Goal: Information Seeking & Learning: Learn about a topic

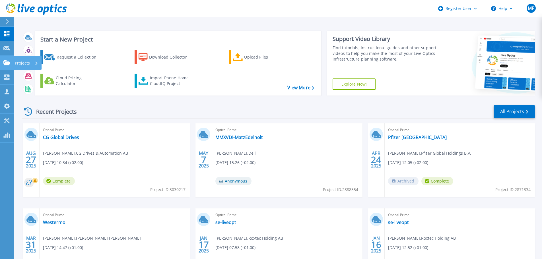
click at [27, 62] on p "Projects" at bounding box center [22, 63] width 15 height 15
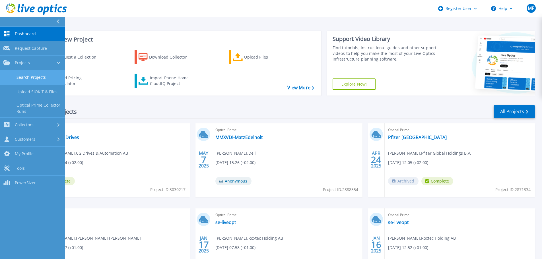
click at [35, 77] on link "Search Projects" at bounding box center [32, 77] width 65 height 15
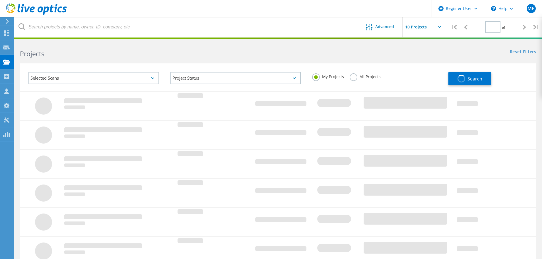
type input "1"
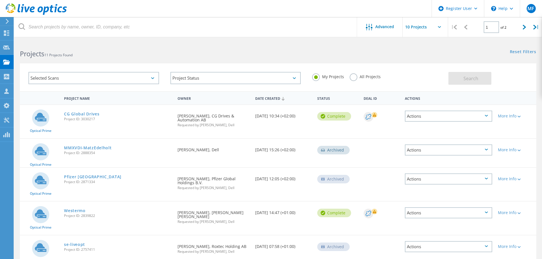
click at [74, 79] on div "Selected Scans" at bounding box center [93, 78] width 131 height 12
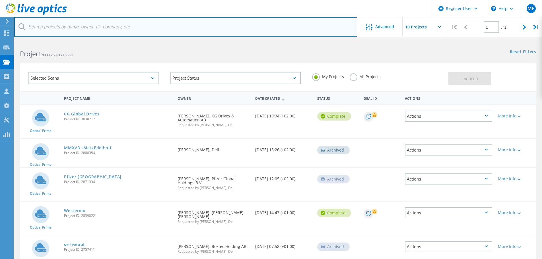
click at [103, 27] on input "text" at bounding box center [185, 27] width 343 height 20
paste input "[PERSON_NAME][EMAIL_ADDRESS][DOMAIN_NAME]"
type input "[PERSON_NAME][EMAIL_ADDRESS][DOMAIN_NAME]"
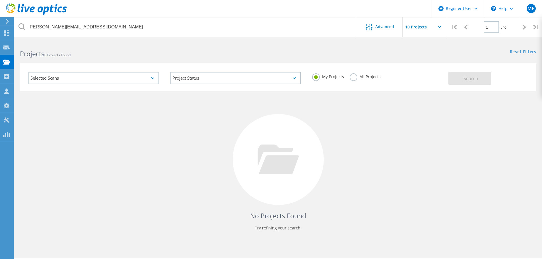
click at [353, 75] on label "All Projects" at bounding box center [365, 75] width 31 height 5
click at [0, 0] on input "All Projects" at bounding box center [0, 0] width 0 height 0
click at [152, 77] on div "Selected Scans" at bounding box center [93, 78] width 131 height 12
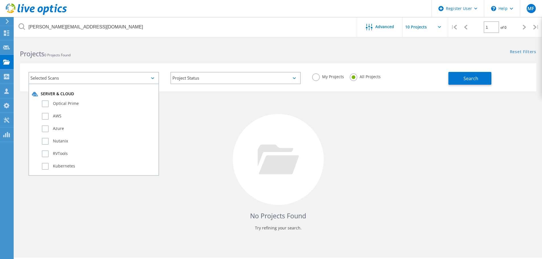
click at [152, 77] on div "Selected Scans" at bounding box center [93, 78] width 131 height 12
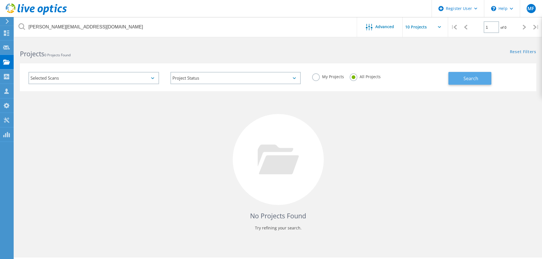
click at [488, 77] on button "Search" at bounding box center [469, 78] width 43 height 13
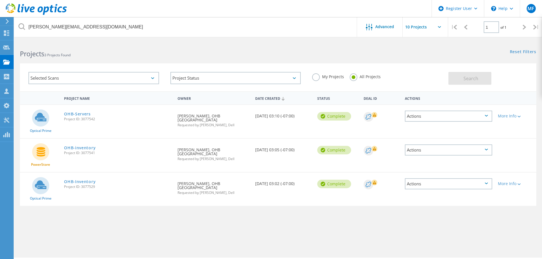
click at [77, 81] on div "Selected Scans" at bounding box center [93, 78] width 131 height 12
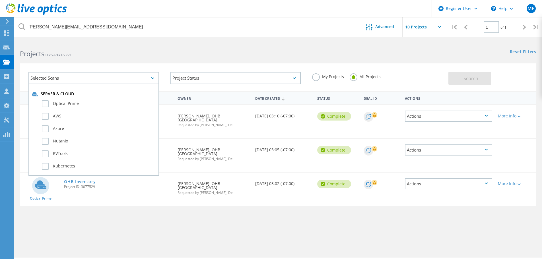
click at [194, 47] on div "Projects 3 Projects Found" at bounding box center [146, 48] width 264 height 15
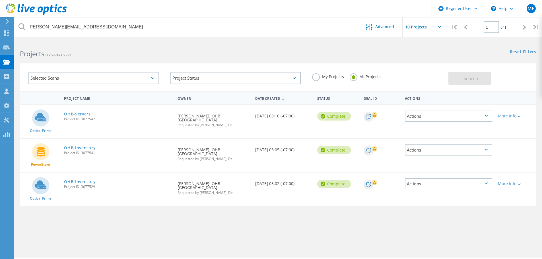
click at [81, 115] on link "OHB-Servers" at bounding box center [77, 114] width 27 height 4
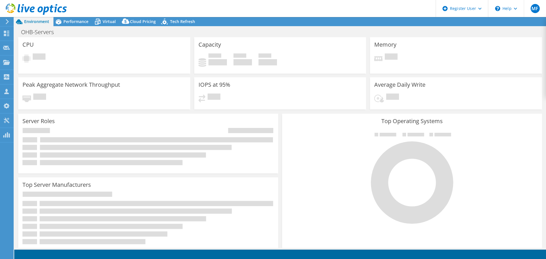
select select "USD"
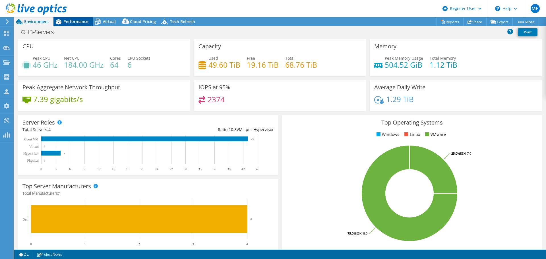
click at [73, 20] on span "Performance" at bounding box center [75, 21] width 25 height 5
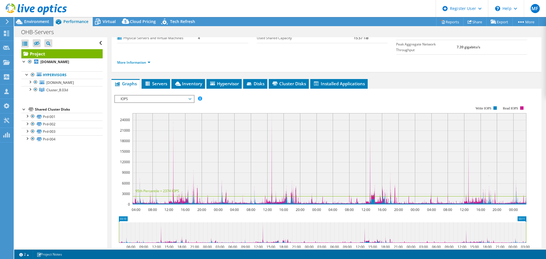
scroll to position [85, 0]
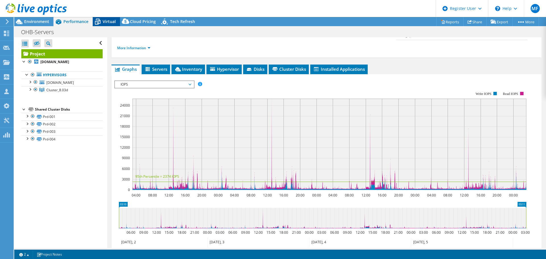
click at [104, 22] on span "Virtual" at bounding box center [109, 21] width 13 height 5
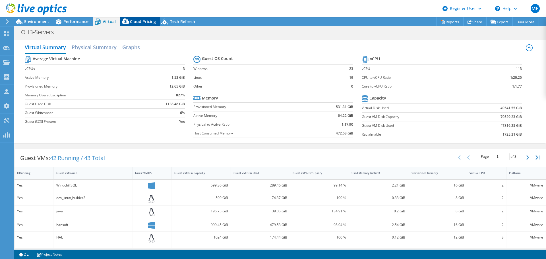
click at [141, 20] on span "Cloud Pricing" at bounding box center [143, 21] width 26 height 5
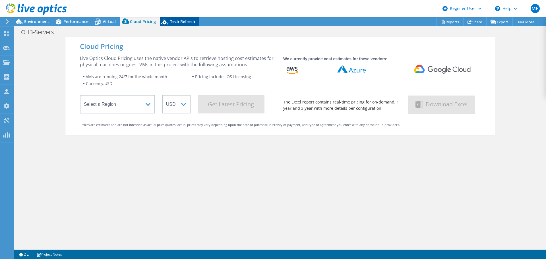
click at [182, 20] on span "Tech Refresh" at bounding box center [182, 21] width 25 height 5
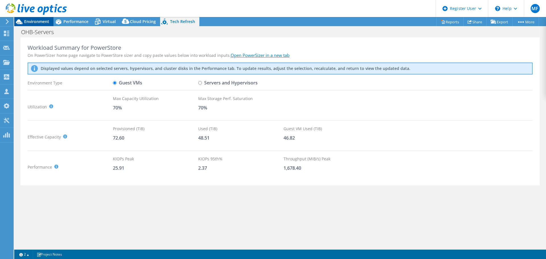
click at [34, 22] on span "Environment" at bounding box center [36, 21] width 25 height 5
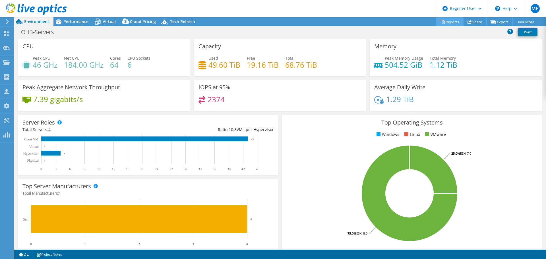
click at [446, 22] on link "Reports" at bounding box center [449, 21] width 27 height 9
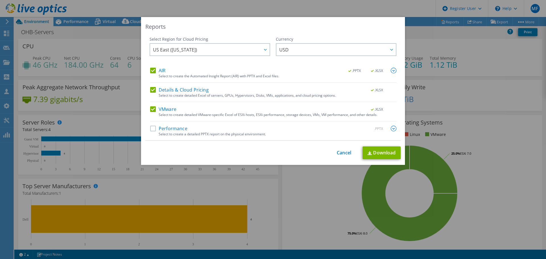
click at [151, 129] on label "Performance" at bounding box center [168, 129] width 37 height 6
click at [0, 0] on input "Performance" at bounding box center [0, 0] width 0 height 0
click at [202, 52] on span "US East (Virginia)" at bounding box center [211, 50] width 117 height 12
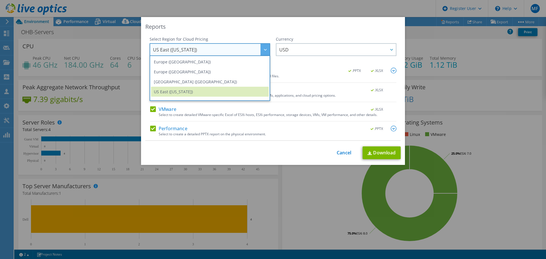
scroll to position [77, 0]
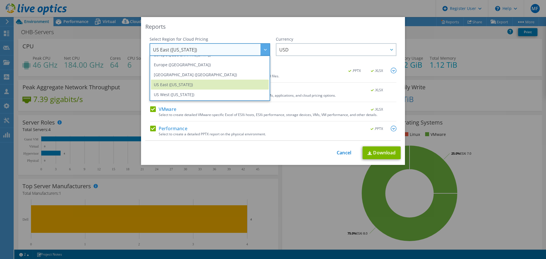
click at [263, 30] on div "Reports" at bounding box center [272, 27] width 255 height 8
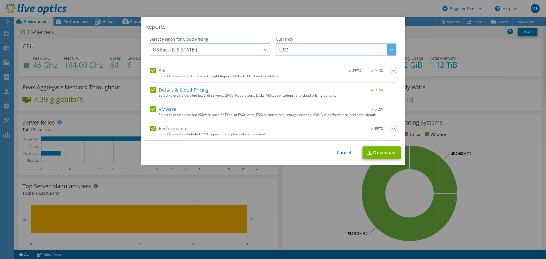
click at [322, 51] on span "USD" at bounding box center [337, 50] width 117 height 12
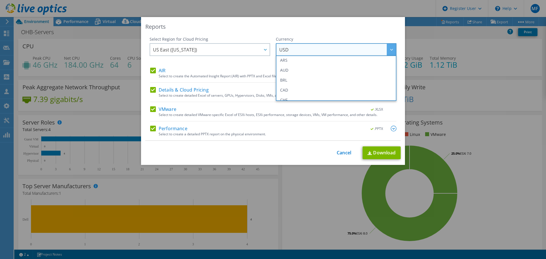
scroll to position [0, 0]
click at [234, 50] on span "US East (Virginia)" at bounding box center [211, 50] width 117 height 12
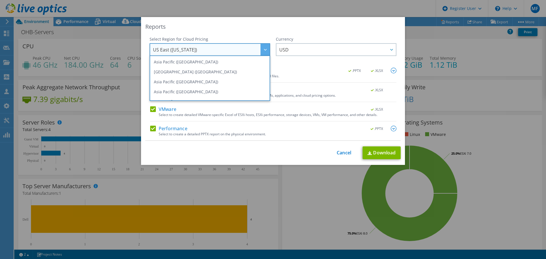
click at [255, 30] on div "Reports" at bounding box center [272, 27] width 255 height 8
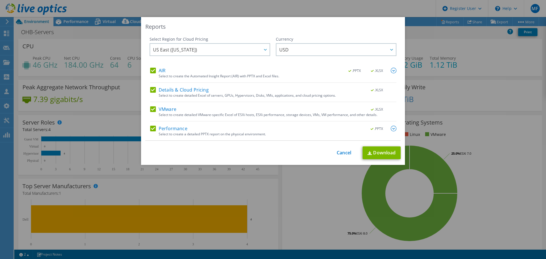
click at [152, 90] on label "Details & Cloud Pricing" at bounding box center [179, 90] width 59 height 6
click at [0, 0] on input "Details & Cloud Pricing" at bounding box center [0, 0] width 0 height 0
click at [385, 152] on link "Download" at bounding box center [382, 153] width 38 height 13
click at [343, 152] on link "Cancel" at bounding box center [344, 152] width 15 height 5
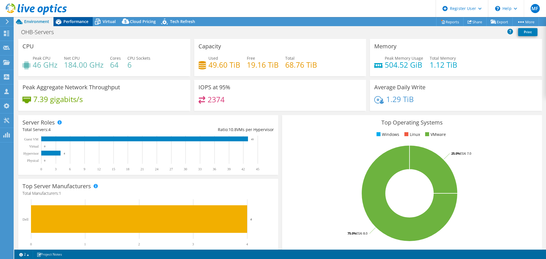
click at [71, 22] on span "Performance" at bounding box center [75, 21] width 25 height 5
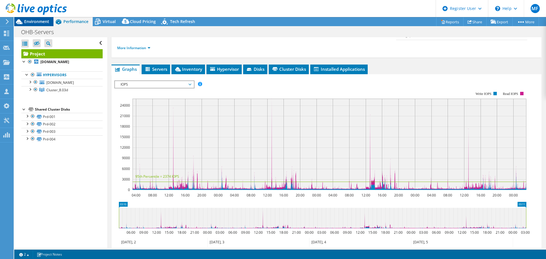
click at [31, 21] on span "Environment" at bounding box center [36, 21] width 25 height 5
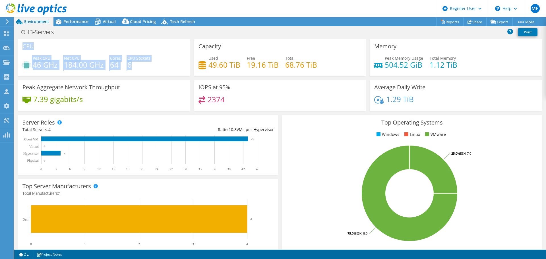
drag, startPoint x: 20, startPoint y: 45, endPoint x: 165, endPoint y: 62, distance: 145.8
click at [165, 62] on div "CPU Peak CPU 46 GHz Net CPU 184.00 GHz Cores 64 CPU Sockets 6" at bounding box center [104, 57] width 172 height 37
copy div "CPU Peak CPU 46 GHz Net CPU 184.00 GHz Cores 64 CPU Sockets 6"
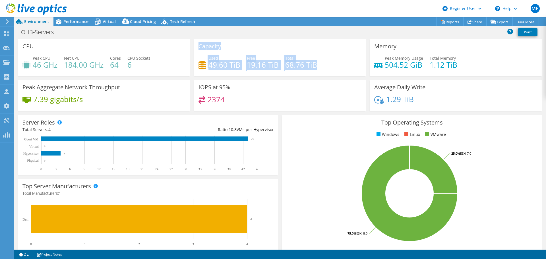
drag, startPoint x: 198, startPoint y: 46, endPoint x: 337, endPoint y: 63, distance: 140.2
click at [337, 63] on div "Capacity Used 49.60 TiB Free 19.16 TiB Total 68.76 TiB" at bounding box center [280, 57] width 172 height 37
copy div "Capacity Used 49.60 TiB Free 19.16 TiB Total 68.76 TiB"
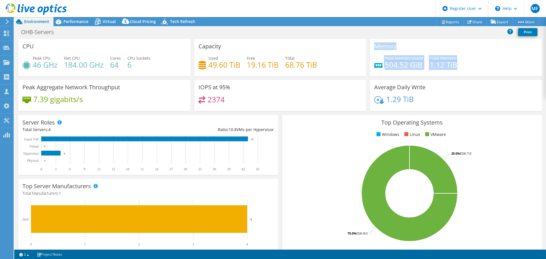
drag, startPoint x: 372, startPoint y: 46, endPoint x: 458, endPoint y: 66, distance: 88.3
click at [458, 66] on div "Memory Peak Memory Usage 504.52 GiB Total Memory 1.12 TiB" at bounding box center [456, 57] width 172 height 37
copy div "Memory Peak Memory Usage 504.52 GiB Total Memory 1.12 TiB"
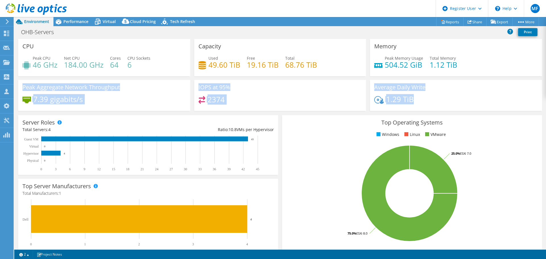
drag, startPoint x: 23, startPoint y: 86, endPoint x: 425, endPoint y: 102, distance: 402.1
click at [425, 102] on div "CPU Peak CPU 46 GHz Net CPU 184.00 GHz Cores 64 CPU Sockets 6 Capacity Used 49.…" at bounding box center [280, 77] width 528 height 76
copy div "Peak Aggregate Network Throughput 7.39 gigabits/s IOPS at 95% 2374 Average Dail…"
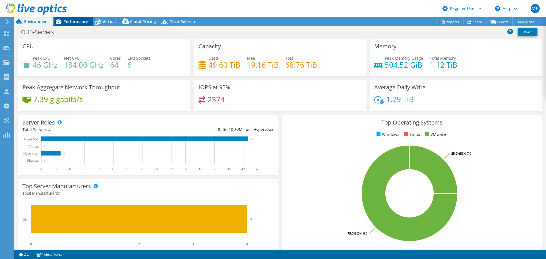
click at [77, 22] on span "Performance" at bounding box center [75, 21] width 25 height 5
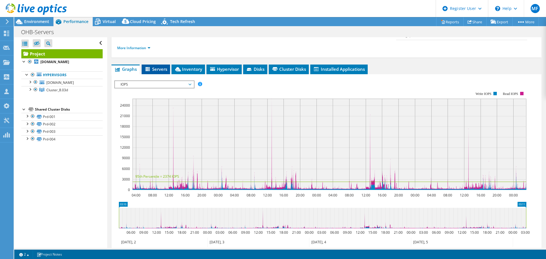
click at [160, 66] on span "Servers" at bounding box center [156, 69] width 23 height 6
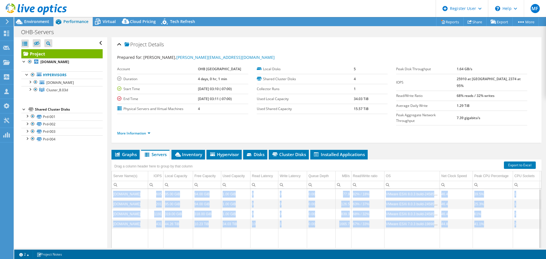
drag, startPoint x: 113, startPoint y: 181, endPoint x: 520, endPoint y: 219, distance: 408.6
click at [520, 219] on tbody "vms7.l.ohb-sweden.se 605 95.00 GiB 94.00 GiB 1.00 GiB 0 0 0.00 77.9 82% / 18% V…" at bounding box center [384, 234] width 545 height 91
copy tbody "vms7.l.ohb-sweden.se 605 95.00 GiB 94.00 GiB 1.00 GiB 0 0 0.00 77.9 82% / 18% V…"
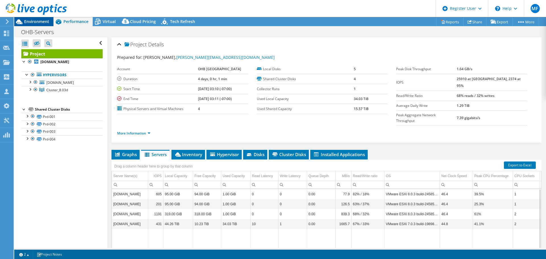
click at [41, 22] on span "Environment" at bounding box center [36, 21] width 25 height 5
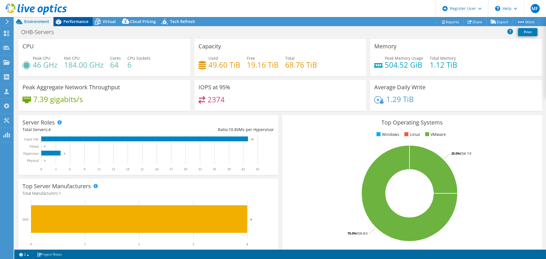
click at [66, 20] on span "Performance" at bounding box center [75, 21] width 25 height 5
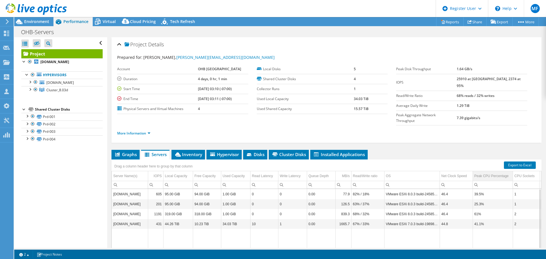
drag, startPoint x: 492, startPoint y: 158, endPoint x: 493, endPoint y: 164, distance: 6.0
click at [492, 160] on div "Drag a column header here to group by that column" at bounding box center [327, 166] width 430 height 12
click at [32, 20] on span "Environment" at bounding box center [36, 21] width 25 height 5
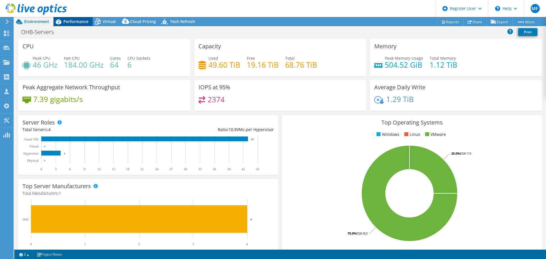
click at [75, 21] on span "Performance" at bounding box center [75, 21] width 25 height 5
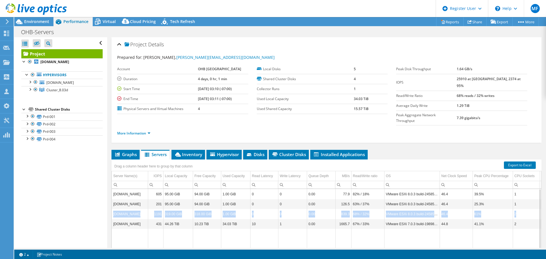
drag, startPoint x: 113, startPoint y: 203, endPoint x: 525, endPoint y: 204, distance: 411.7
click at [525, 209] on tr "vms9.l.ohb-sweden.se 1191 319.00 GiB 318.00 GiB 1.00 GiB 0 0 0.00 839.3 68% / 3…" at bounding box center [384, 214] width 545 height 10
click at [127, 209] on td "vms9.l.ohb-sweden.se" at bounding box center [130, 214] width 36 height 10
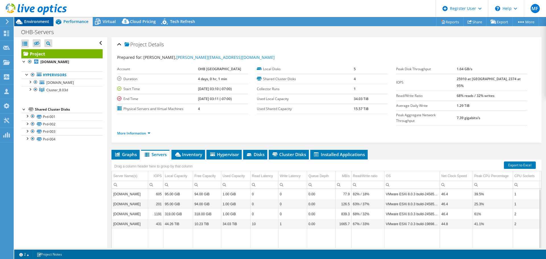
click at [39, 22] on span "Environment" at bounding box center [36, 21] width 25 height 5
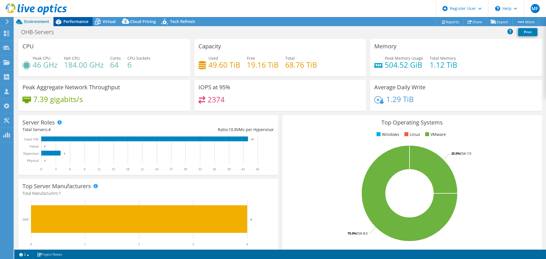
click at [75, 21] on span "Performance" at bounding box center [75, 21] width 25 height 5
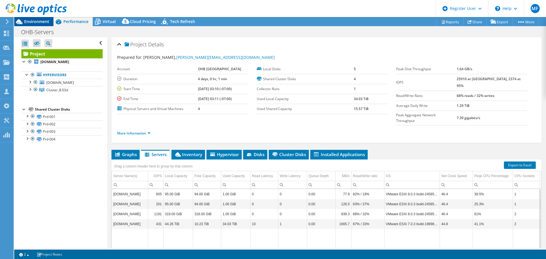
click at [37, 22] on span "Environment" at bounding box center [36, 21] width 25 height 5
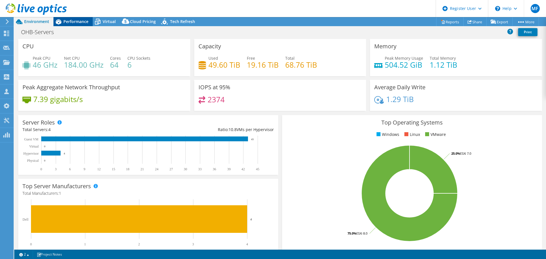
click at [75, 19] on span "Performance" at bounding box center [75, 21] width 25 height 5
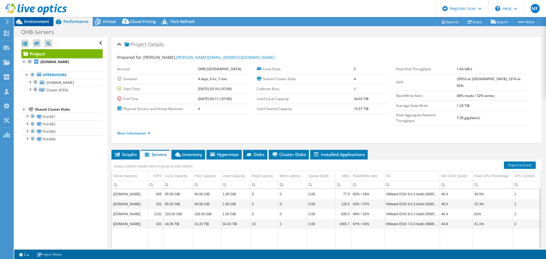
click at [27, 21] on span "Environment" at bounding box center [36, 21] width 25 height 5
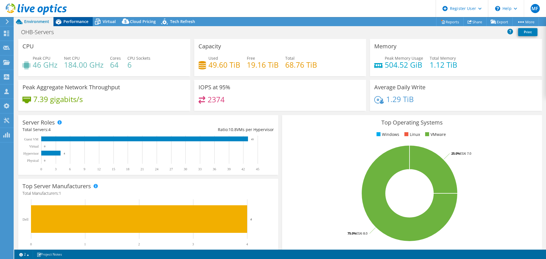
click at [76, 23] on span "Performance" at bounding box center [75, 21] width 25 height 5
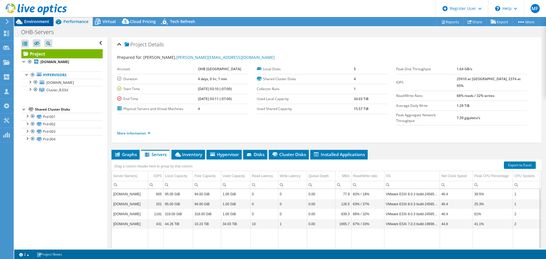
click at [37, 22] on span "Environment" at bounding box center [36, 21] width 25 height 5
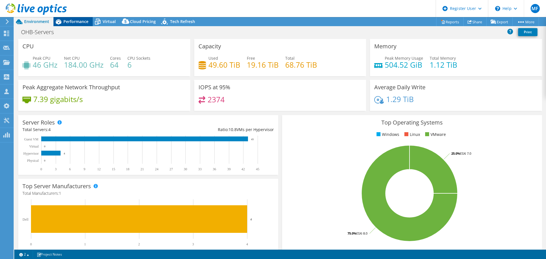
click at [63, 22] on span "Performance" at bounding box center [75, 21] width 25 height 5
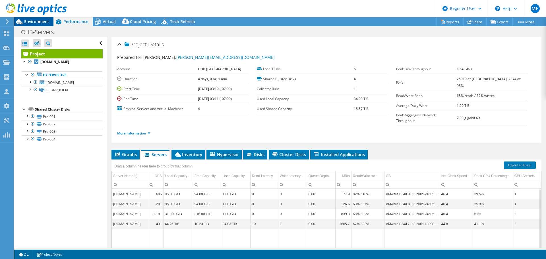
click at [34, 20] on span "Environment" at bounding box center [36, 21] width 25 height 5
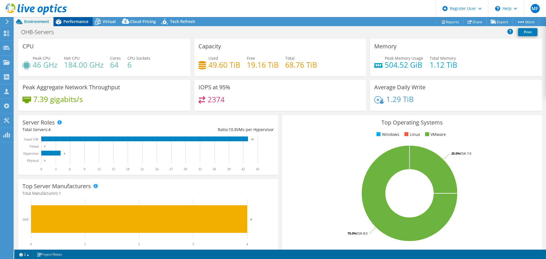
click at [71, 22] on span "Performance" at bounding box center [75, 21] width 25 height 5
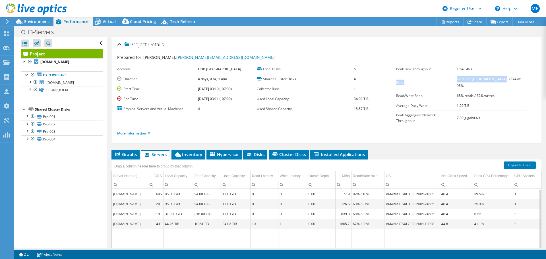
drag, startPoint x: 520, startPoint y: 80, endPoint x: 394, endPoint y: 80, distance: 126.3
click at [396, 80] on tr "IOPS 25910 at Peak, 2374 at 95%" at bounding box center [461, 82] width 131 height 17
click at [41, 22] on span "Environment" at bounding box center [36, 21] width 25 height 5
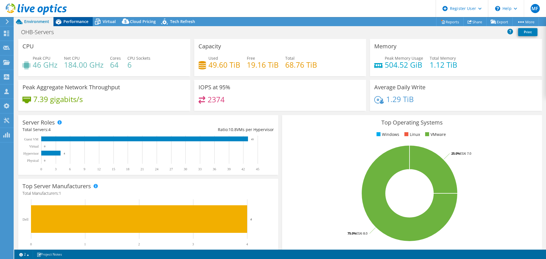
click at [82, 19] on span "Performance" at bounding box center [75, 21] width 25 height 5
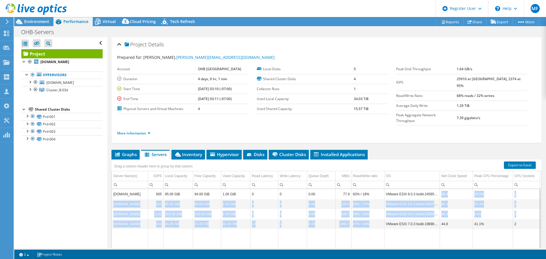
drag, startPoint x: 437, startPoint y: 183, endPoint x: 384, endPoint y: 213, distance: 61.0
click at [384, 213] on tbody "vms7.l.ohb-sweden.se 605 95.00 GiB 94.00 GiB 1.00 GiB 0 0 0.00 77.9 82% / 18% V…" at bounding box center [384, 234] width 545 height 91
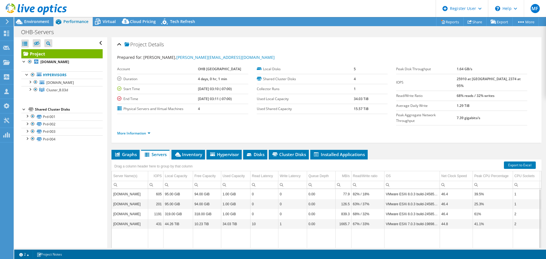
click at [192, 231] on td "Data grid" at bounding box center [178, 254] width 30 height 51
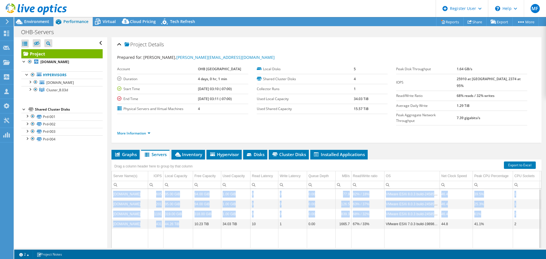
drag, startPoint x: 112, startPoint y: 201, endPoint x: 188, endPoint y: 208, distance: 76.5
click at [188, 208] on div "Project Details Prepared for: Tomas Jonsson, tomas.jonsson@ohb-sweden.se Accoun…" at bounding box center [326, 169] width 439 height 265
click at [188, 209] on td "319.00 GiB" at bounding box center [178, 214] width 30 height 10
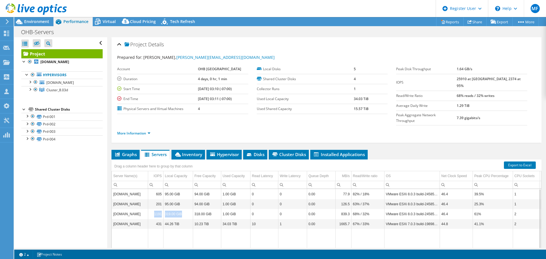
drag, startPoint x: 188, startPoint y: 204, endPoint x: 152, endPoint y: 203, distance: 36.1
click at [152, 209] on tr "vms9.l.ohb-sweden.se 1191 319.00 GiB 318.00 GiB 1.00 GiB 0 0 0.00 839.3 68% / 3…" at bounding box center [384, 214] width 545 height 10
click at [187, 209] on td "319.00 GiB" at bounding box center [178, 214] width 30 height 10
drag, startPoint x: 187, startPoint y: 203, endPoint x: 116, endPoint y: 205, distance: 70.9
click at [116, 209] on tr "vms9.l.ohb-sweden.se 1191 319.00 GiB 318.00 GiB 1.00 GiB 0 0 0.00 839.3 68% / 3…" at bounding box center [384, 214] width 545 height 10
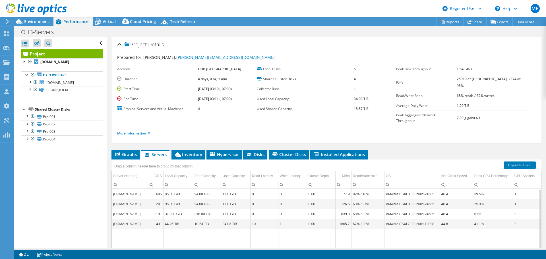
click at [187, 231] on td "Data grid" at bounding box center [178, 254] width 30 height 51
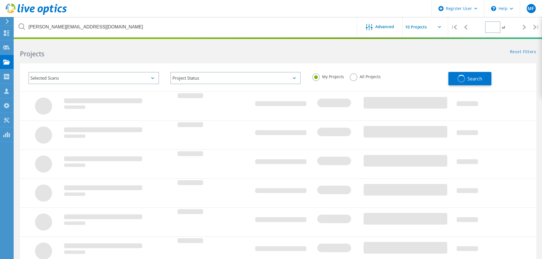
type input "1"
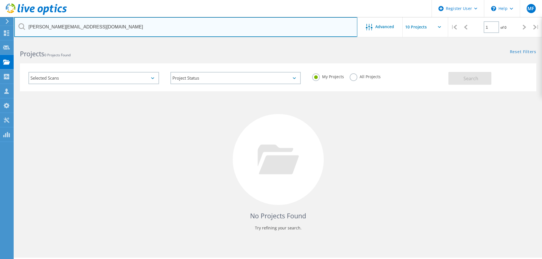
click at [122, 23] on input "[PERSON_NAME][EMAIL_ADDRESS][DOMAIN_NAME]" at bounding box center [185, 27] width 343 height 20
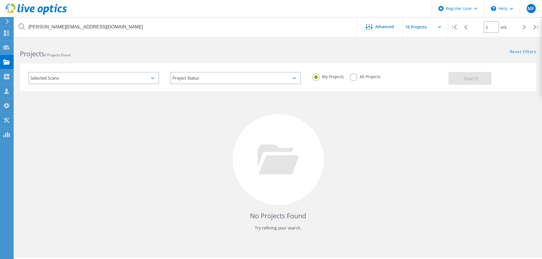
click at [355, 78] on label "All Projects" at bounding box center [365, 75] width 31 height 5
click at [0, 0] on input "All Projects" at bounding box center [0, 0] width 0 height 0
click at [463, 79] on button "Search" at bounding box center [469, 78] width 43 height 13
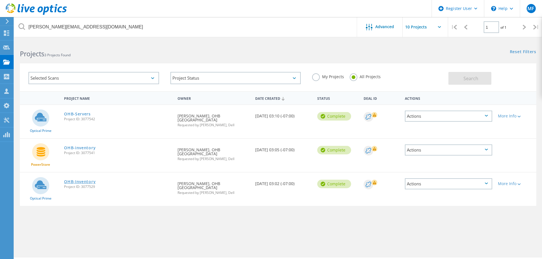
click at [84, 180] on link "OHB-Inventory" at bounding box center [80, 182] width 32 height 4
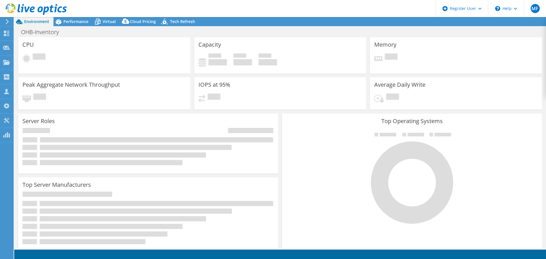
select select "USD"
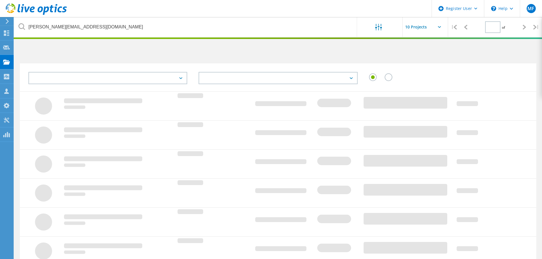
type input "1"
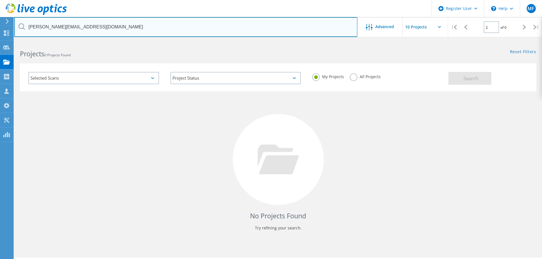
click at [117, 24] on input "tomas.jonsson@ohb-sweden.se" at bounding box center [185, 27] width 343 height 20
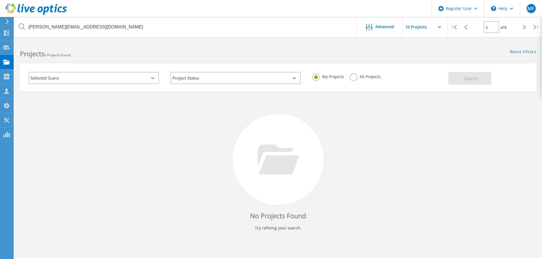
click at [355, 79] on label "All Projects" at bounding box center [365, 75] width 31 height 5
click at [0, 0] on input "All Projects" at bounding box center [0, 0] width 0 height 0
click at [471, 81] on span "Search" at bounding box center [470, 78] width 15 height 6
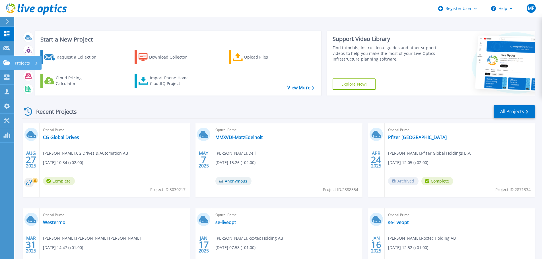
click at [16, 63] on p "Projects" at bounding box center [22, 63] width 15 height 15
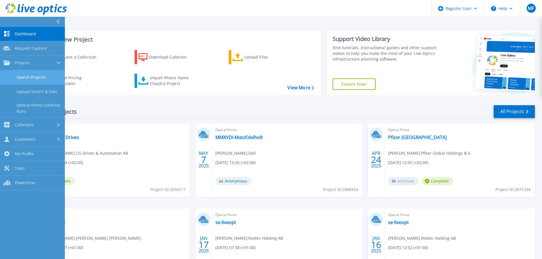
click at [40, 75] on link "Search Projects" at bounding box center [32, 77] width 65 height 15
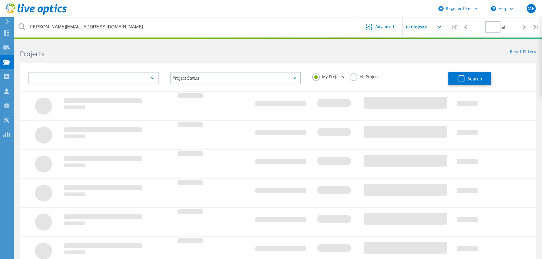
type input "1"
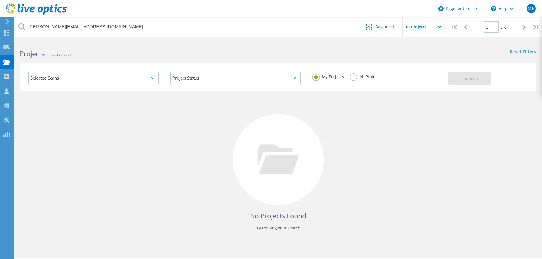
click at [354, 76] on label "All Projects" at bounding box center [365, 75] width 31 height 5
click at [0, 0] on input "All Projects" at bounding box center [0, 0] width 0 height 0
click at [478, 77] on span "Search" at bounding box center [470, 78] width 15 height 6
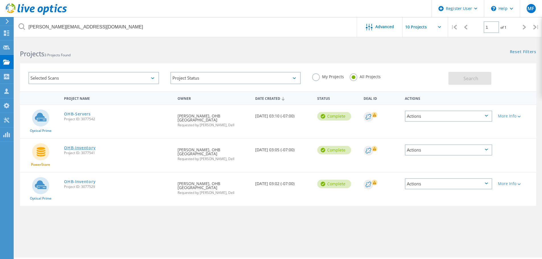
click at [83, 146] on link "OHB-inventory" at bounding box center [80, 148] width 32 height 4
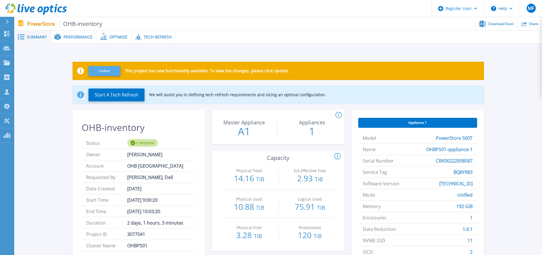
click at [102, 69] on button "Update" at bounding box center [104, 71] width 32 height 10
